Goal: Information Seeking & Learning: Learn about a topic

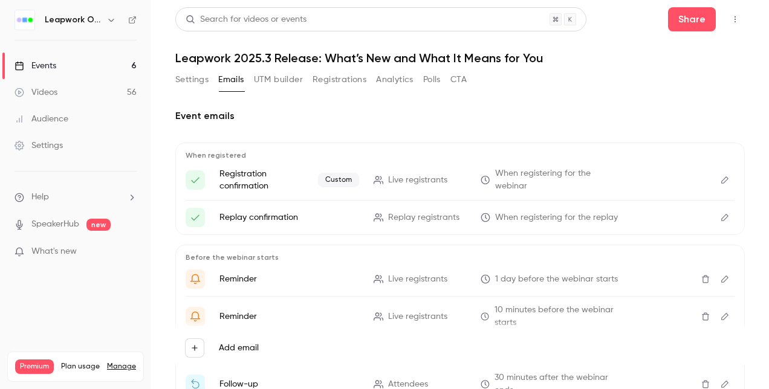
click at [50, 68] on div "Events" at bounding box center [36, 66] width 42 height 12
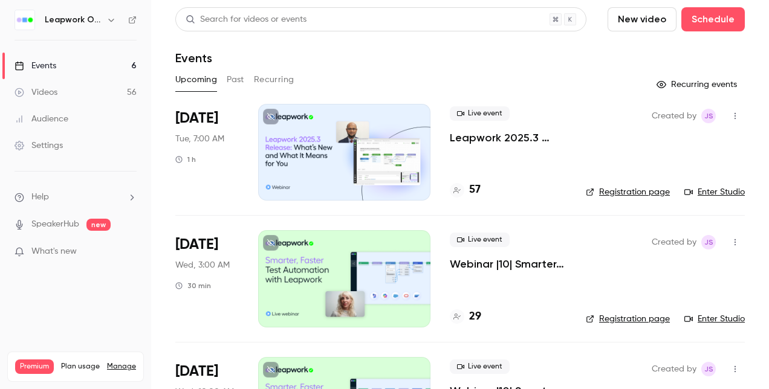
click at [235, 86] on button "Past" at bounding box center [236, 79] width 18 height 19
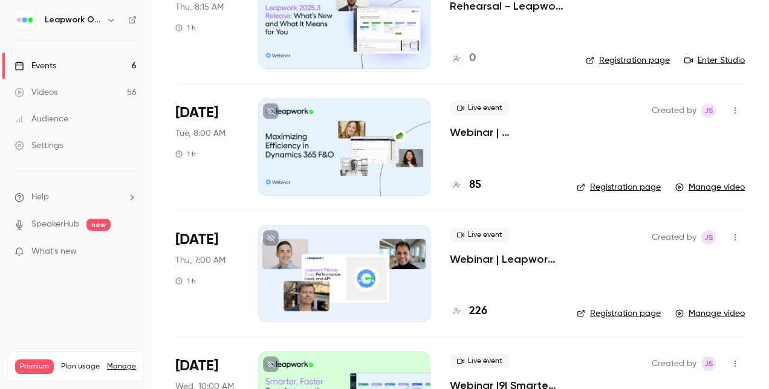
scroll to position [423, 0]
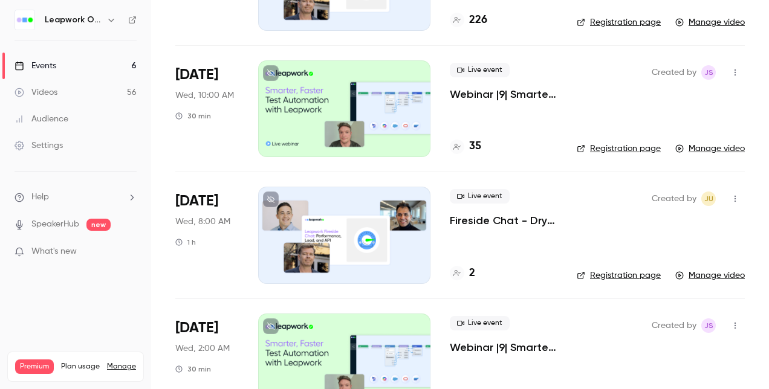
click at [348, 234] on div at bounding box center [344, 235] width 172 height 97
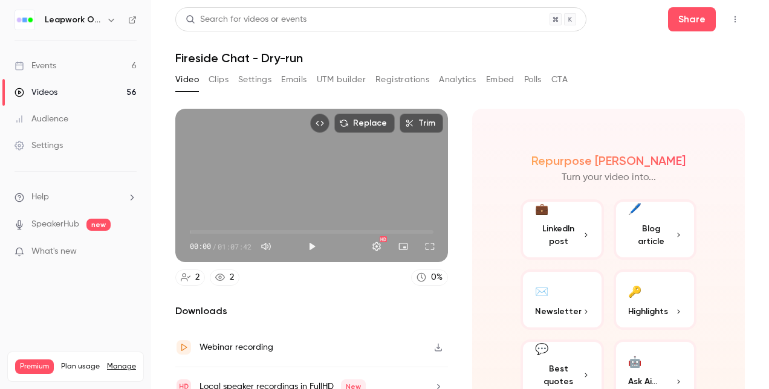
click at [725, 21] on button "Top Bar Actions" at bounding box center [734, 19] width 19 height 19
drag, startPoint x: 60, startPoint y: 62, endPoint x: 60, endPoint y: 75, distance: 13.3
click at [60, 75] on div at bounding box center [384, 194] width 769 height 389
click at [57, 66] on link "Events 6" at bounding box center [75, 66] width 151 height 27
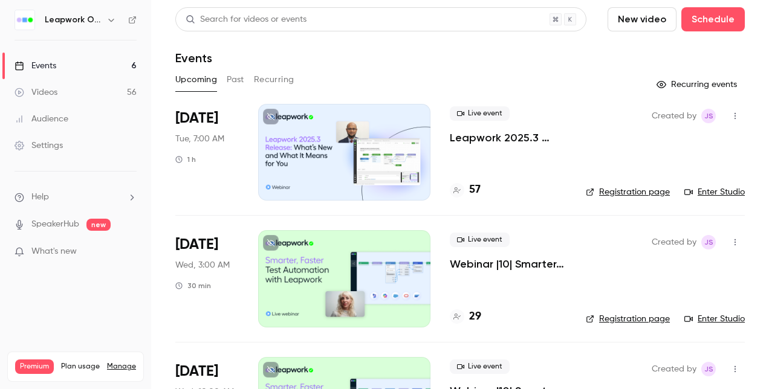
click at [240, 79] on button "Past" at bounding box center [236, 79] width 18 height 19
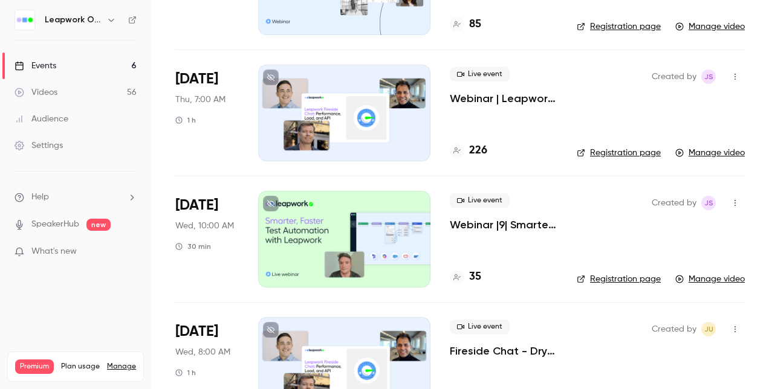
scroll to position [302, 0]
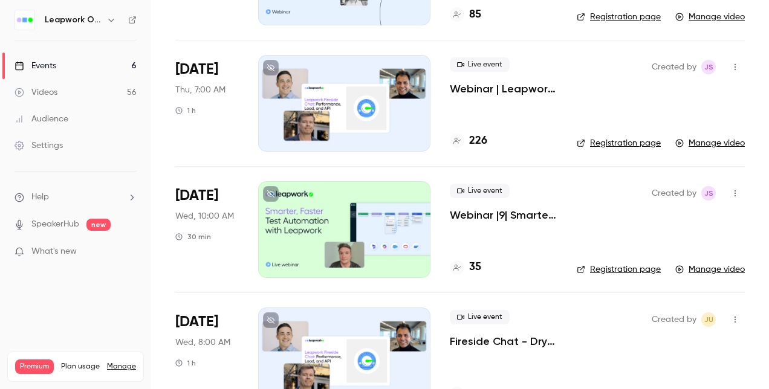
click at [338, 94] on div at bounding box center [344, 103] width 172 height 97
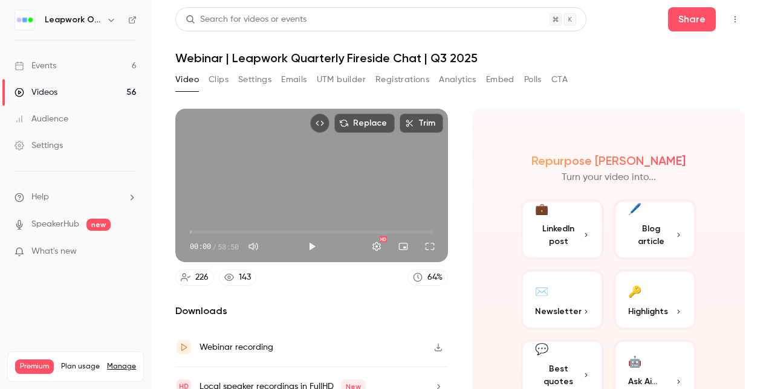
click at [730, 23] on icon "Top Bar Actions" at bounding box center [735, 19] width 10 height 8
drag, startPoint x: 757, startPoint y: 208, endPoint x: 759, endPoint y: 274, distance: 65.9
click at [753, 305] on div at bounding box center [384, 194] width 769 height 389
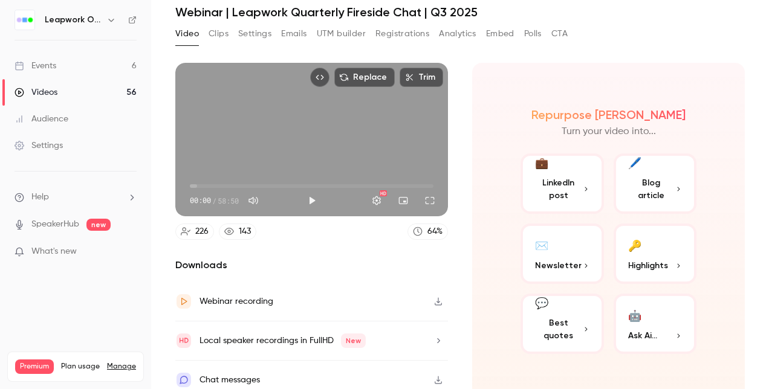
scroll to position [53, 0]
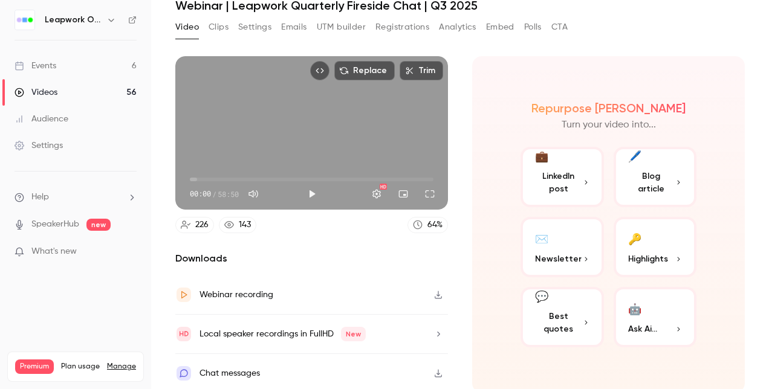
click at [244, 25] on button "Settings" at bounding box center [254, 27] width 33 height 19
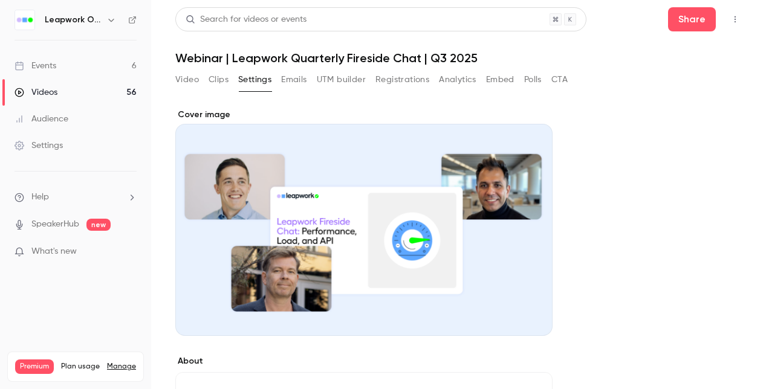
click at [730, 22] on icon "Top Bar Actions" at bounding box center [735, 19] width 10 height 8
